Goal: Task Accomplishment & Management: Manage account settings

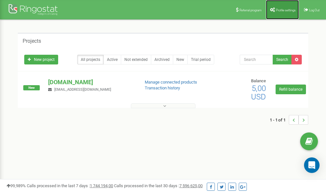
click at [284, 10] on span "Profile settings" at bounding box center [286, 10] width 20 height 4
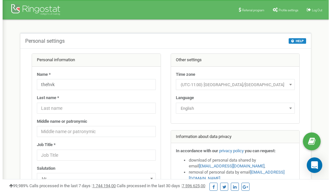
scroll to position [32, 0]
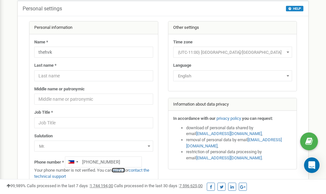
click at [123, 170] on link "verify it" at bounding box center [118, 170] width 13 height 5
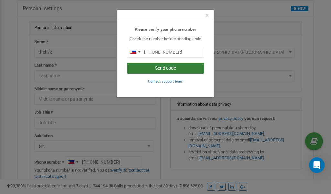
click at [164, 68] on button "Send code" at bounding box center [165, 67] width 77 height 11
